Goal: Information Seeking & Learning: Learn about a topic

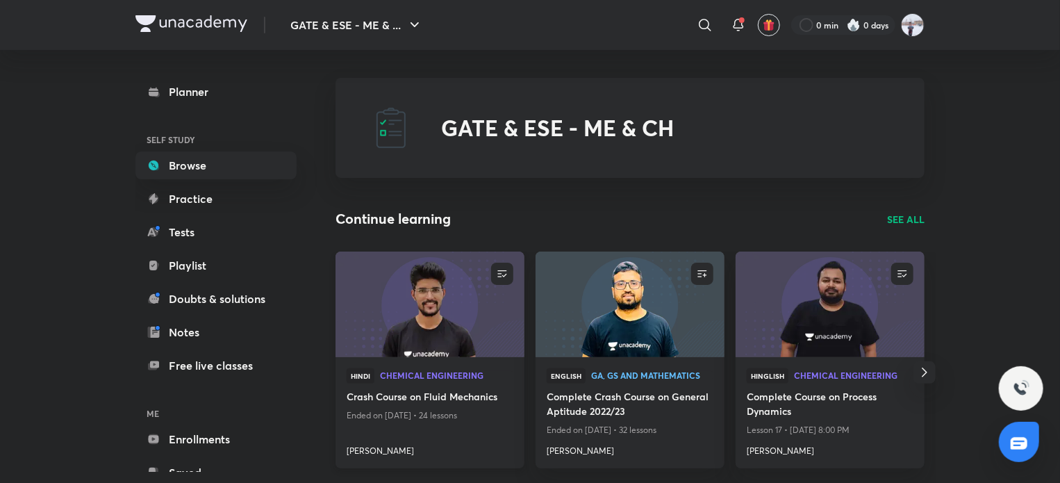
click at [416, 335] on img at bounding box center [429, 304] width 192 height 108
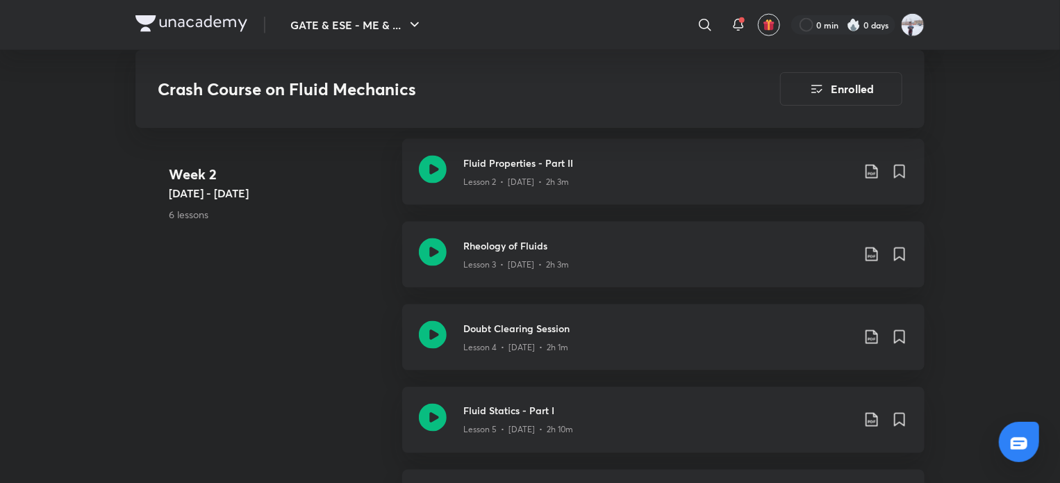
scroll to position [972, 0]
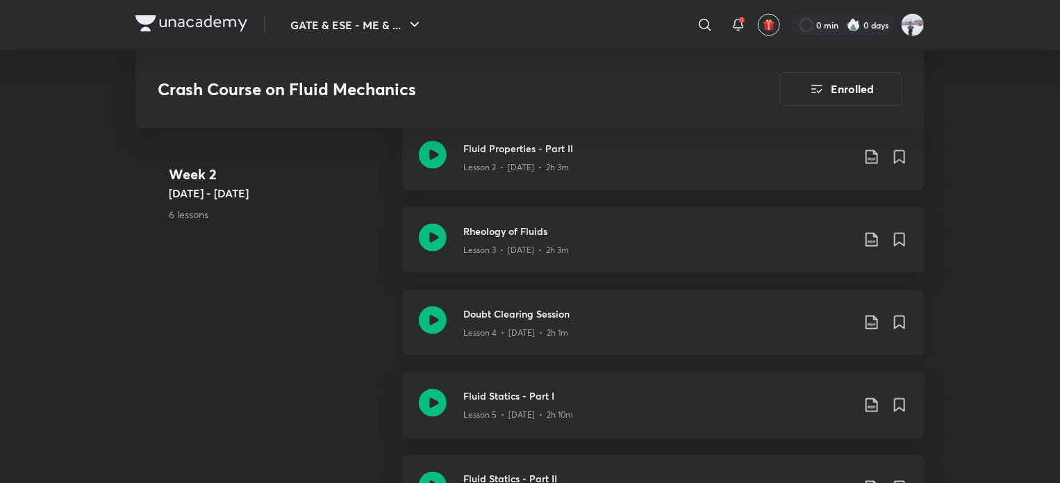
click at [500, 327] on p "Lesson 4 • [DATE] • 2h 1m" at bounding box center [515, 332] width 105 height 13
